Goal: Task Accomplishment & Management: Manage account settings

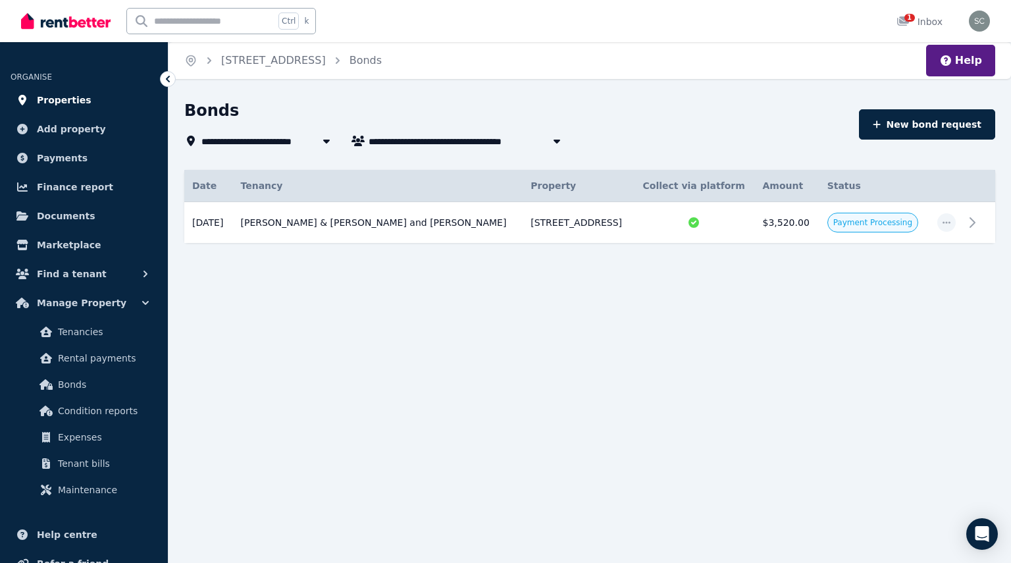
click at [66, 97] on span "Properties" at bounding box center [64, 100] width 55 height 16
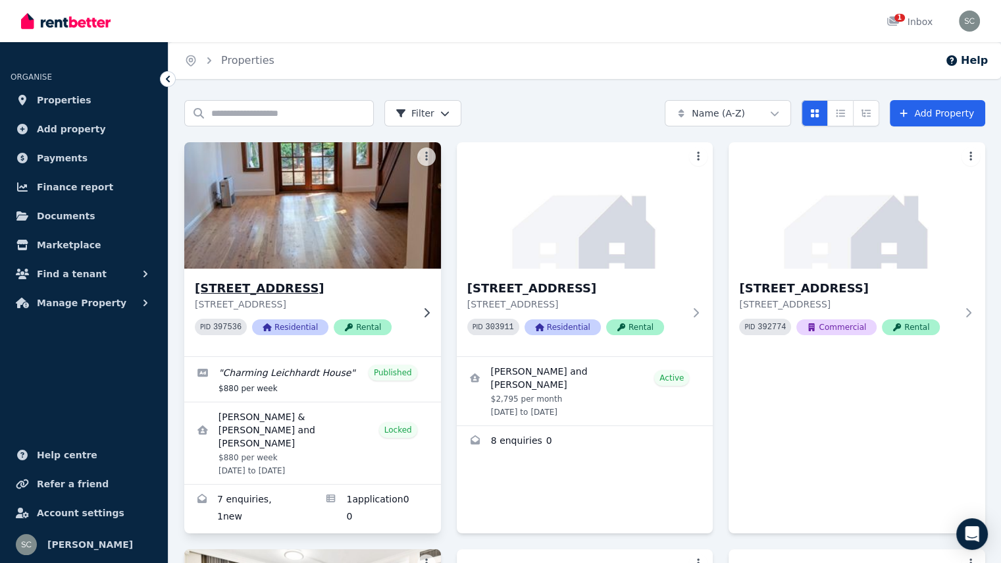
click at [290, 223] on img at bounding box center [312, 205] width 269 height 133
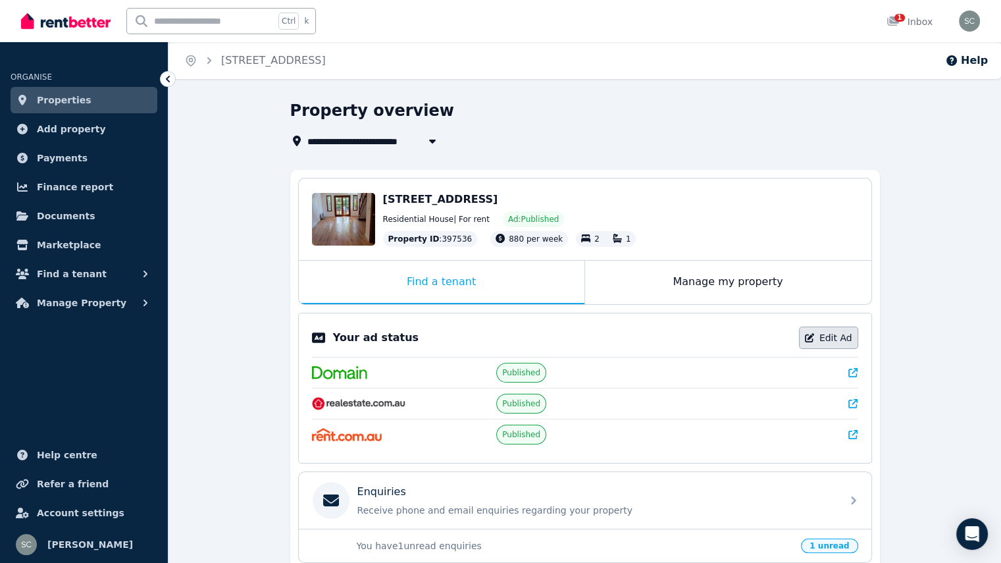
click at [840, 336] on link "Edit Ad" at bounding box center [828, 337] width 59 height 22
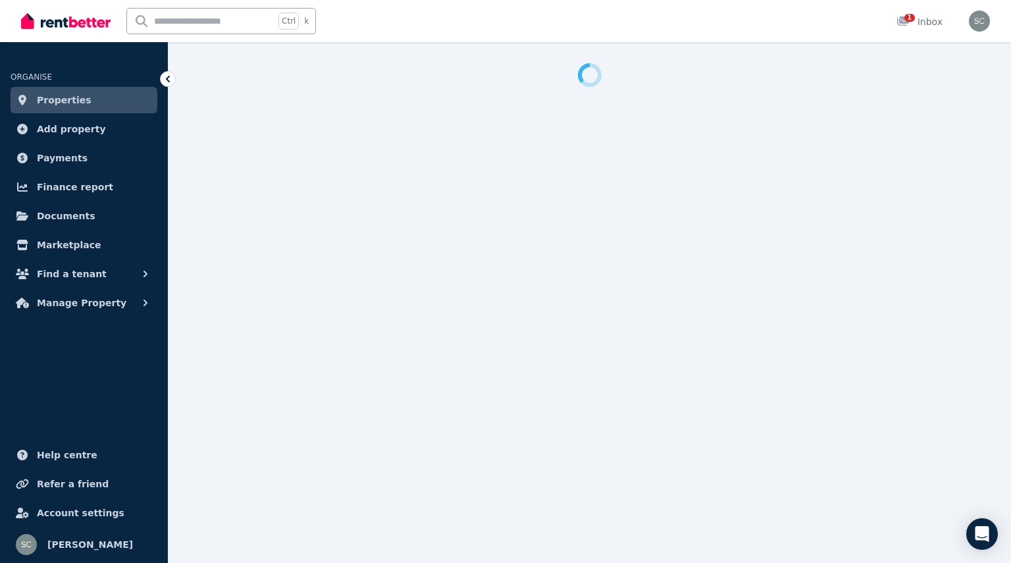
select select "**********"
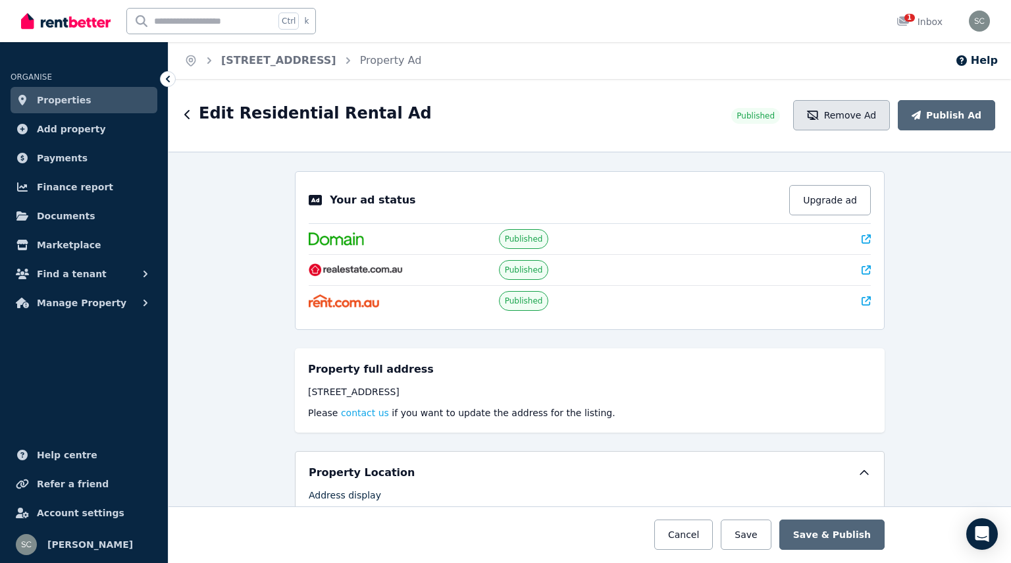
click at [861, 105] on button "Remove Ad" at bounding box center [841, 115] width 97 height 30
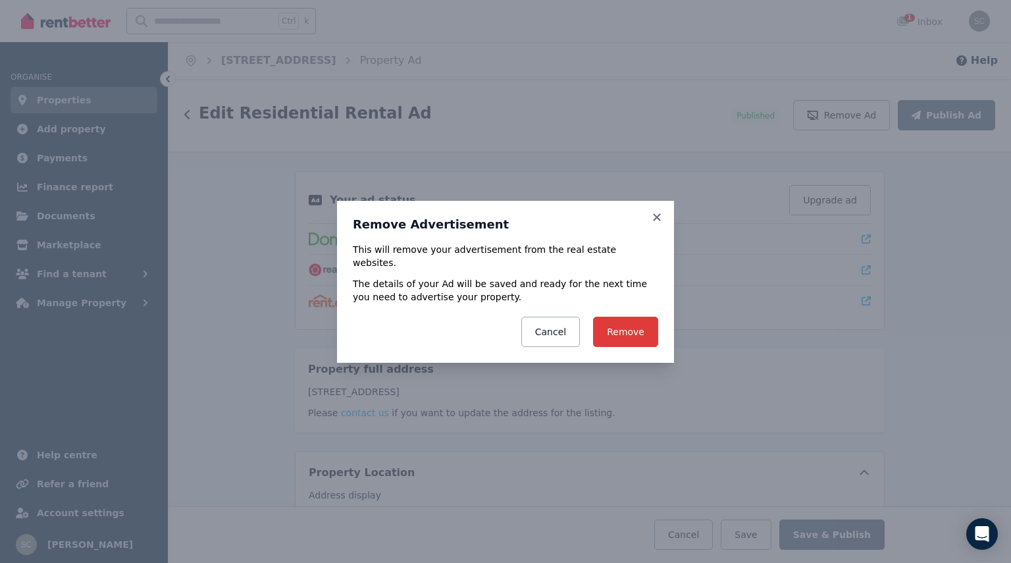
click at [641, 333] on button "Remove" at bounding box center [625, 331] width 65 height 30
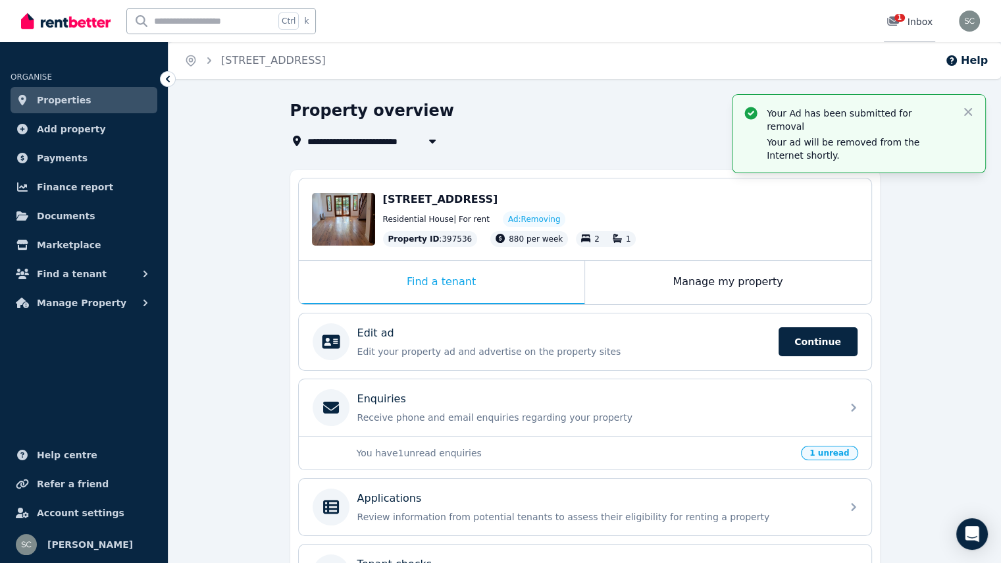
click at [915, 22] on div "1 Inbox" at bounding box center [909, 21] width 46 height 13
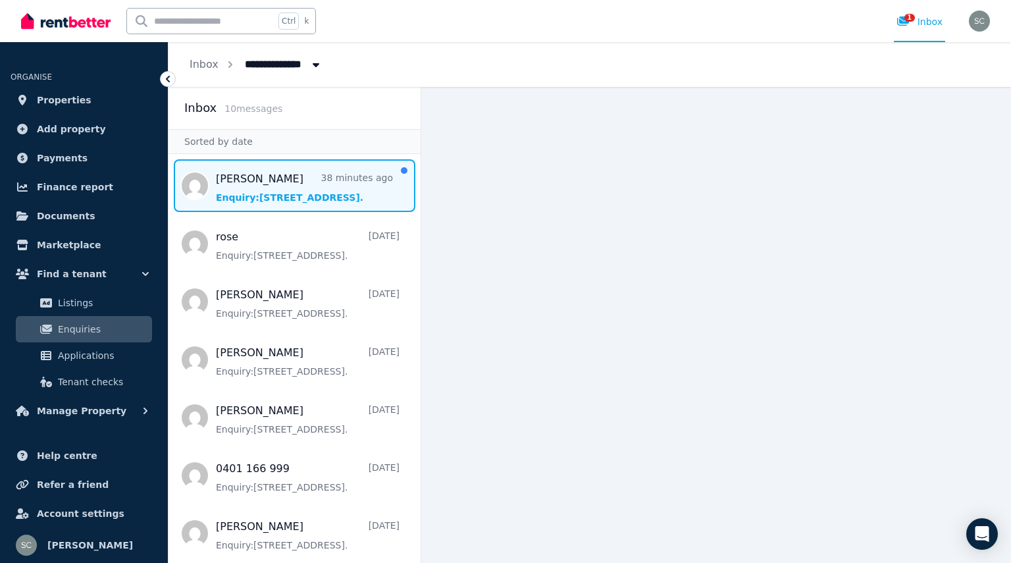
click at [316, 187] on span "Message list" at bounding box center [294, 185] width 252 height 53
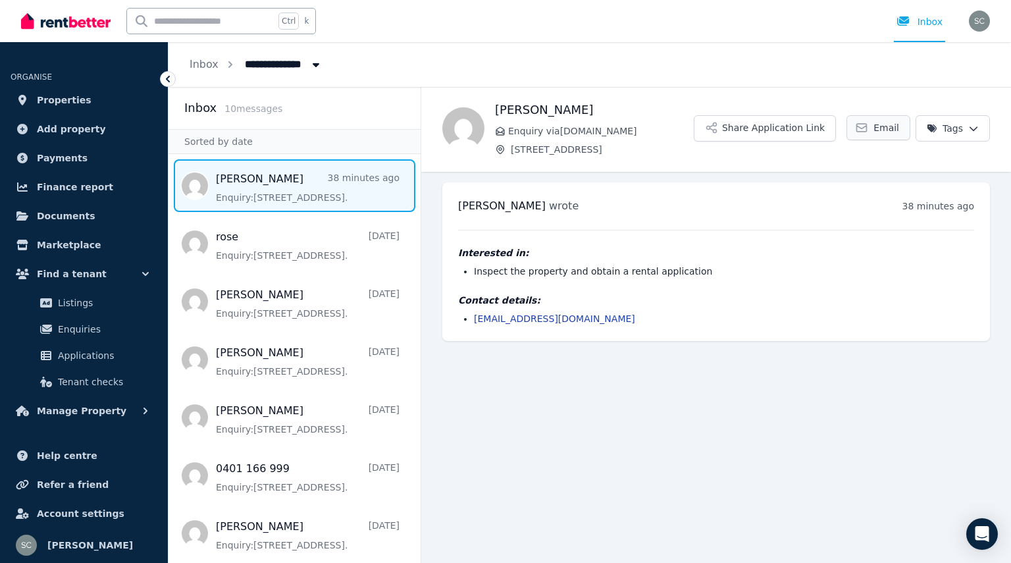
click at [888, 128] on span "Email" at bounding box center [886, 127] width 26 height 13
click at [547, 323] on link "[EMAIL_ADDRESS][DOMAIN_NAME]" at bounding box center [554, 318] width 161 height 11
click at [890, 128] on span "Email" at bounding box center [886, 127] width 26 height 13
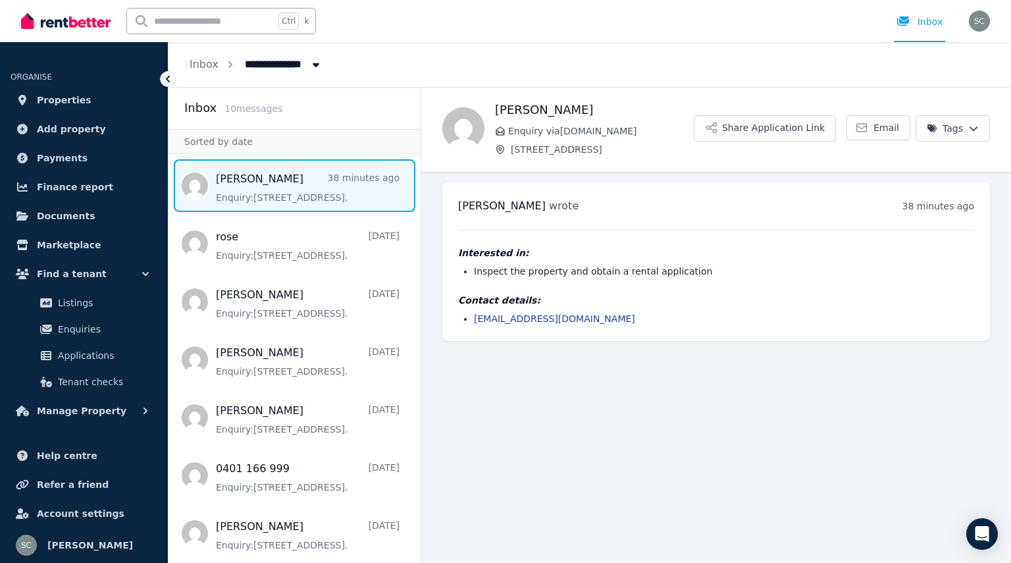
click at [857, 143] on div "[PERSON_NAME] Enquiry via [DOMAIN_NAME] [STREET_ADDRESS] Share Application Link…" at bounding box center [716, 128] width 590 height 55
click at [863, 128] on icon at bounding box center [861, 127] width 13 height 13
